Goal: Check status

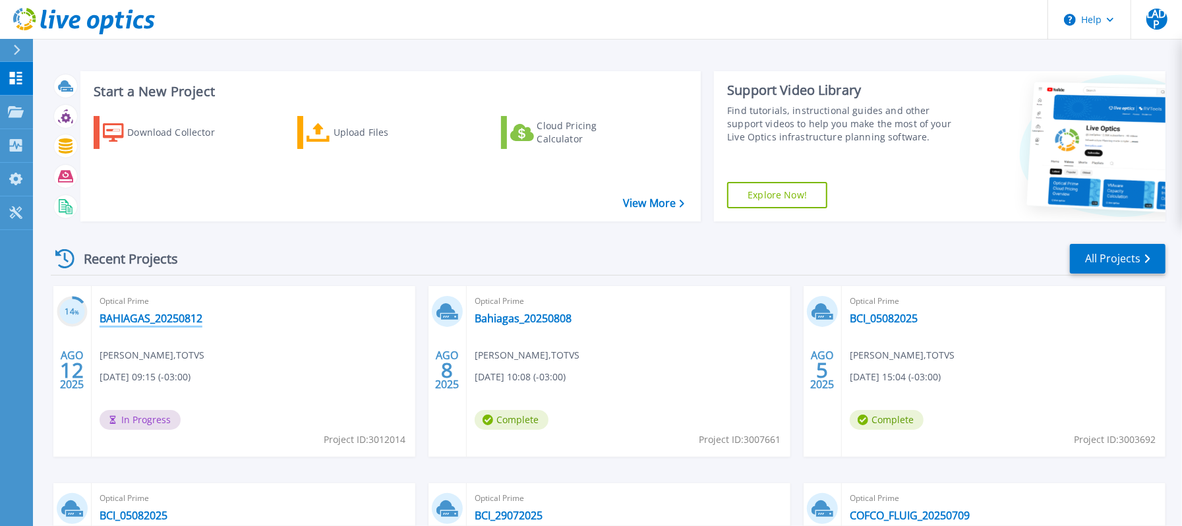
click at [133, 323] on link "BAHIAGAS_20250812" at bounding box center [151, 318] width 103 height 13
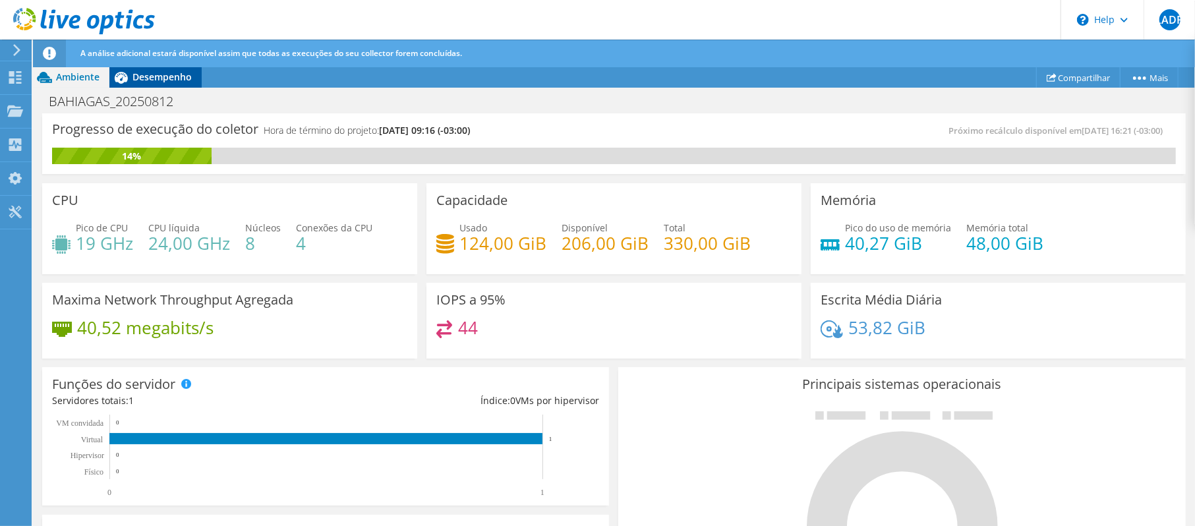
click at [164, 80] on span "Desempenho" at bounding box center [162, 77] width 59 height 13
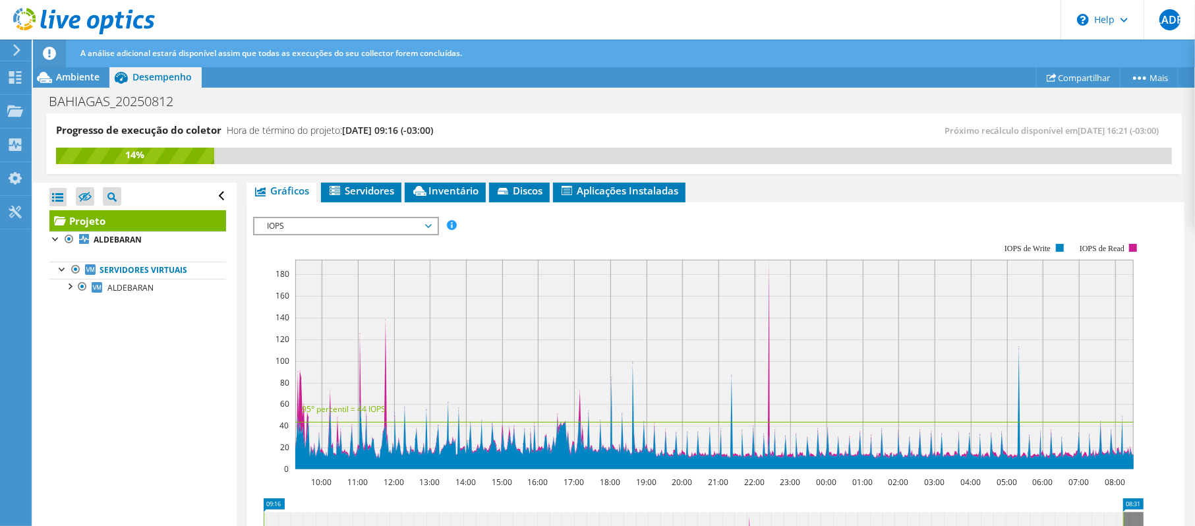
scroll to position [264, 0]
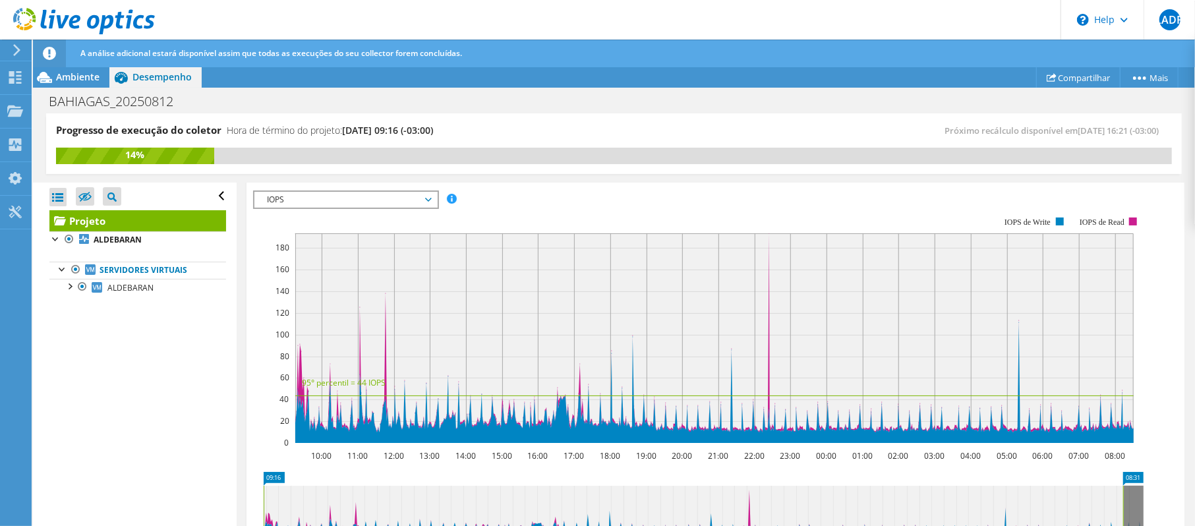
click at [291, 203] on span "IOPS" at bounding box center [345, 200] width 169 height 16
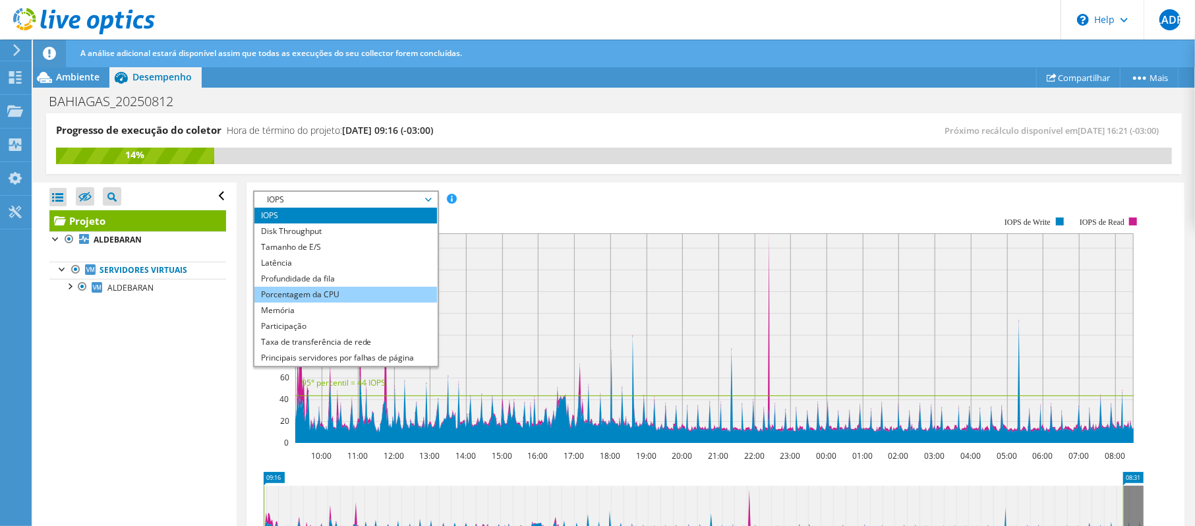
click at [343, 289] on li "Porcentagem da CPU" at bounding box center [345, 295] width 183 height 16
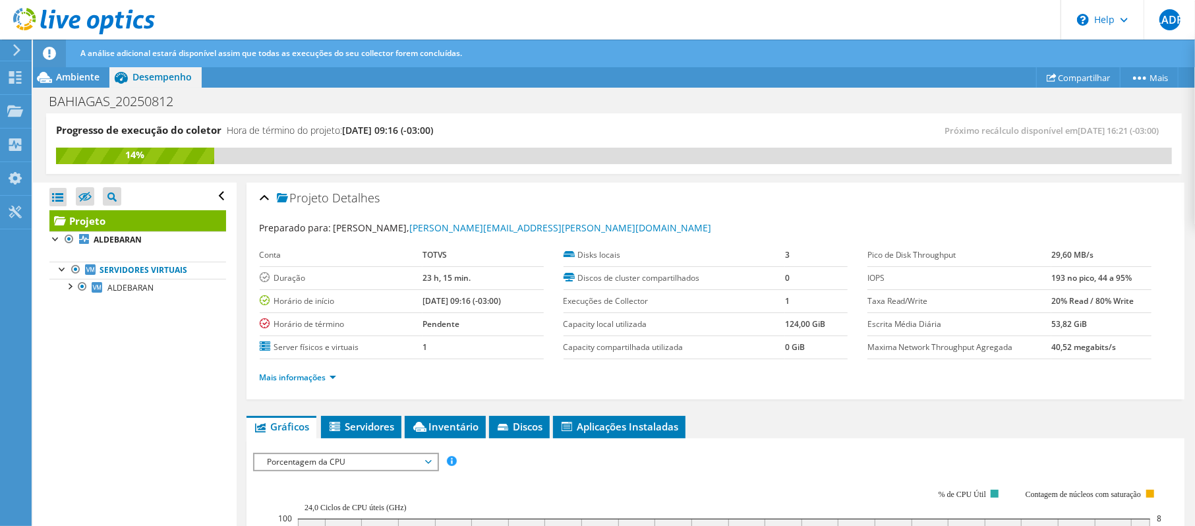
scroll to position [0, 0]
